Goal: Information Seeking & Learning: Understand process/instructions

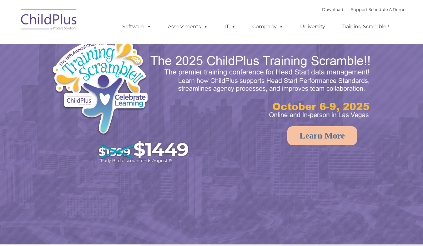
select select "MEDIUM"
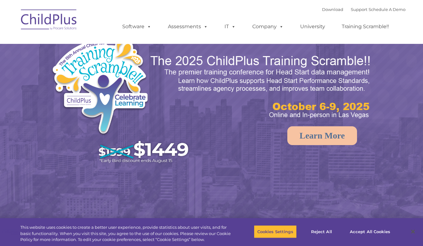
select select "MEDIUM"
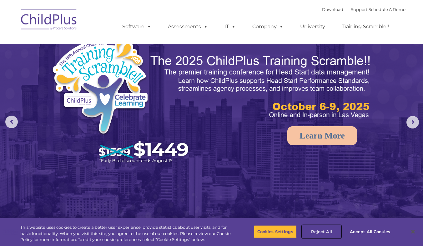
click at [323, 232] on button "Reject All" at bounding box center [321, 231] width 39 height 13
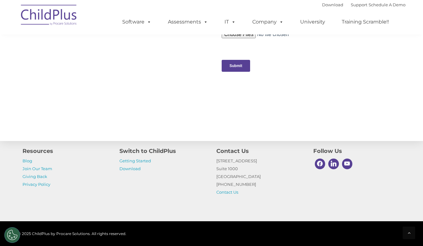
scroll to position [684, 0]
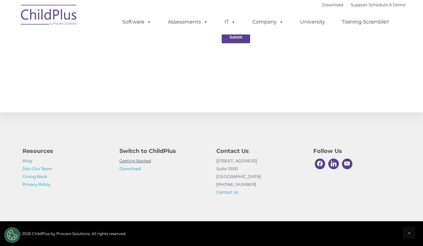
click at [134, 162] on link "Getting Started" at bounding box center [136, 160] width 32 height 5
